Goal: Task Accomplishment & Management: Use online tool/utility

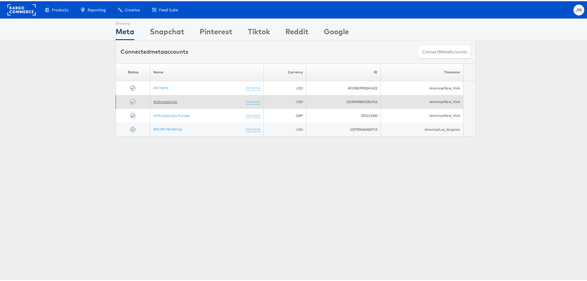
click at [161, 101] on link "Anthropologie" at bounding box center [165, 100] width 24 height 5
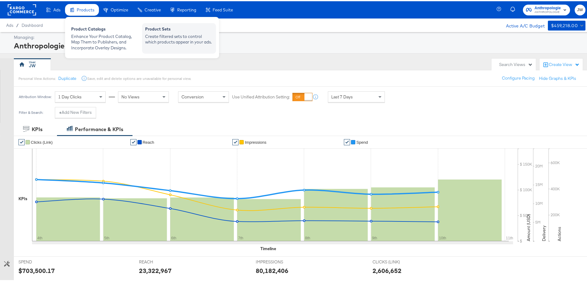
click at [169, 31] on div "Product Sets" at bounding box center [179, 28] width 68 height 7
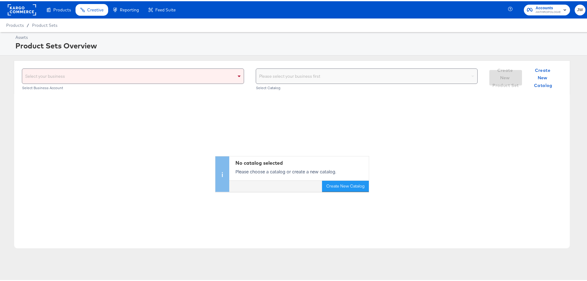
click at [184, 77] on div "Select your business" at bounding box center [132, 74] width 221 height 15
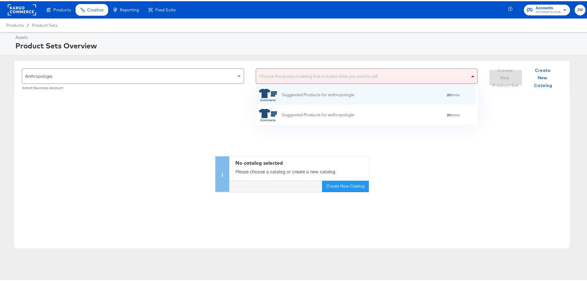
click at [422, 74] on div "Choose the product catalog that includes what you want to sell" at bounding box center [366, 74] width 221 height 15
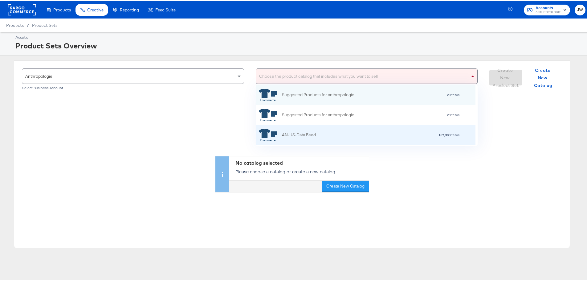
click at [377, 135] on div "157,383 items" at bounding box center [388, 133] width 144 height 4
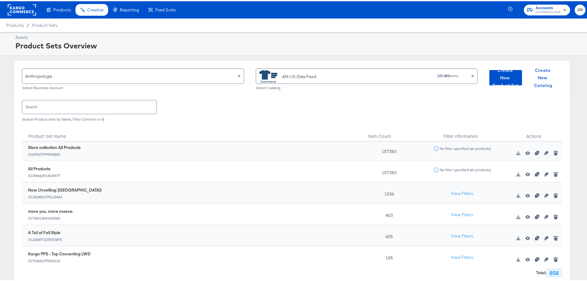
scroll to position [0, 0]
click at [12, 6] on rect at bounding box center [22, 8] width 28 height 11
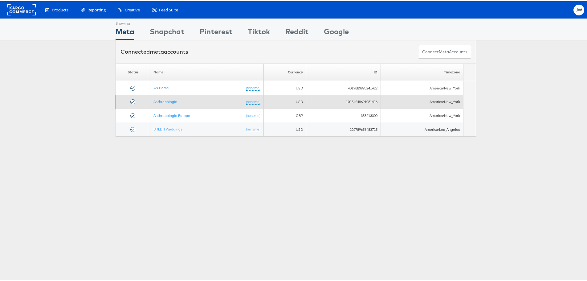
click at [163, 104] on td "Anthropologie (rename)" at bounding box center [206, 101] width 113 height 14
click at [161, 99] on link "Anthropologie" at bounding box center [165, 100] width 24 height 5
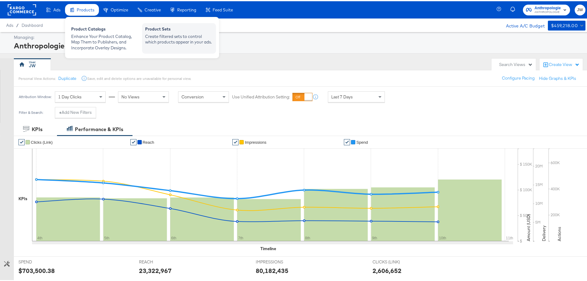
click at [188, 37] on div "Create filtered sets to control which products appear in your ads." at bounding box center [179, 37] width 68 height 11
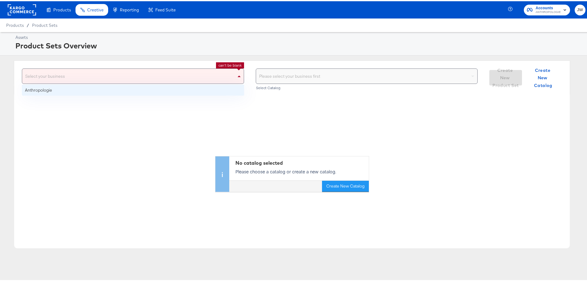
click at [201, 74] on div "Select your business" at bounding box center [132, 74] width 221 height 15
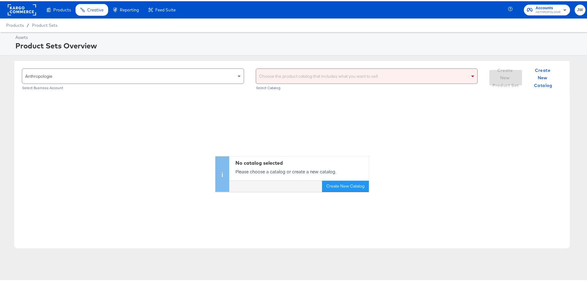
click at [350, 73] on div "Choose the product catalog that includes what you want to sell" at bounding box center [366, 74] width 221 height 15
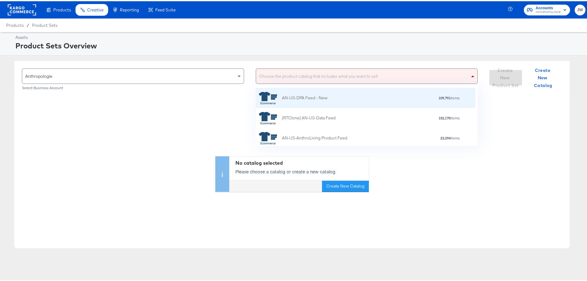
scroll to position [279, 0]
click at [375, 97] on div "AN-US-DPA Feed - New 109,791 items" at bounding box center [365, 95] width 212 height 12
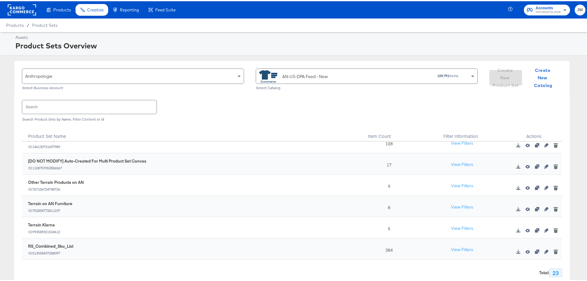
scroll to position [0, 0]
